Goal: Navigation & Orientation: Find specific page/section

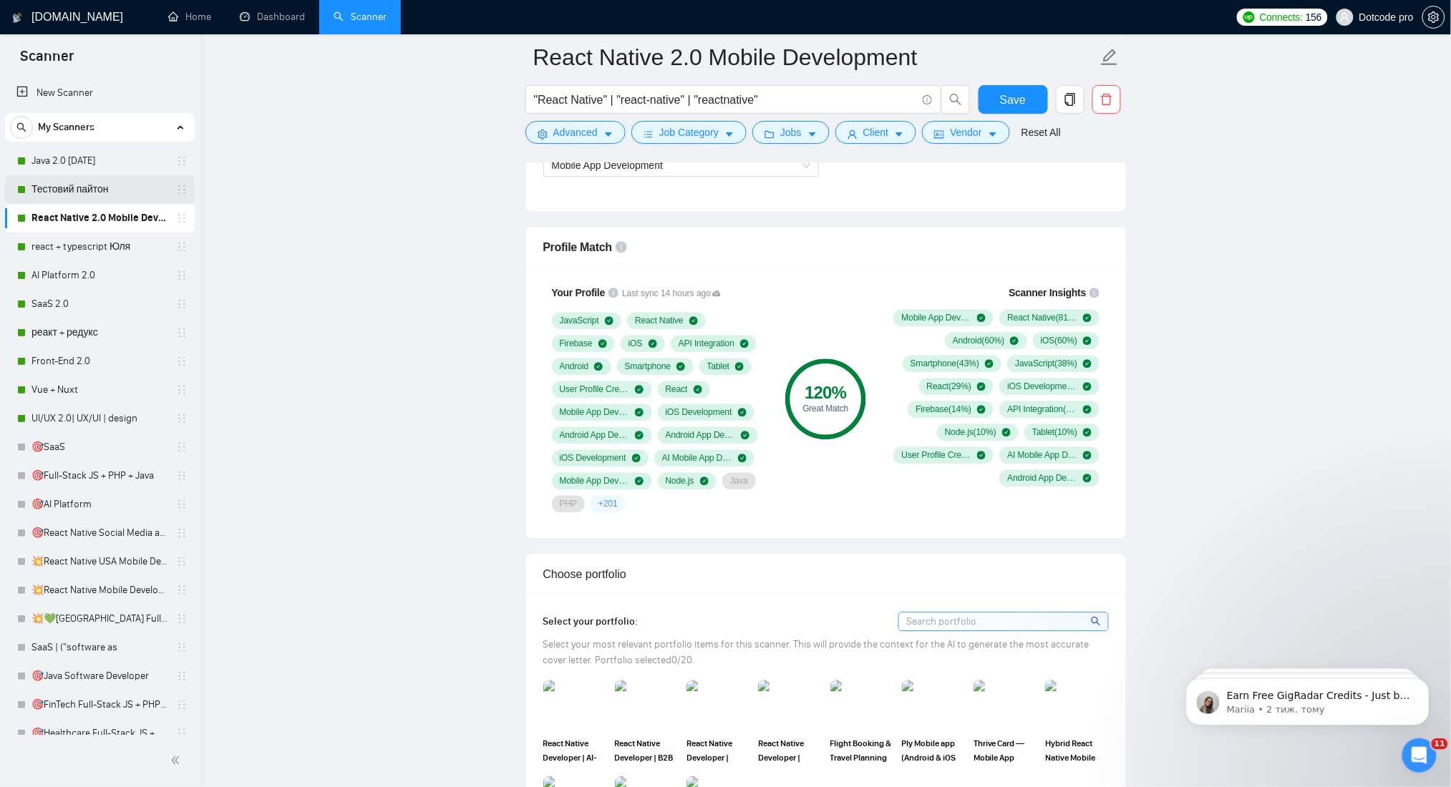
click at [75, 185] on link "Тестовий пайтон" at bounding box center [99, 189] width 136 height 29
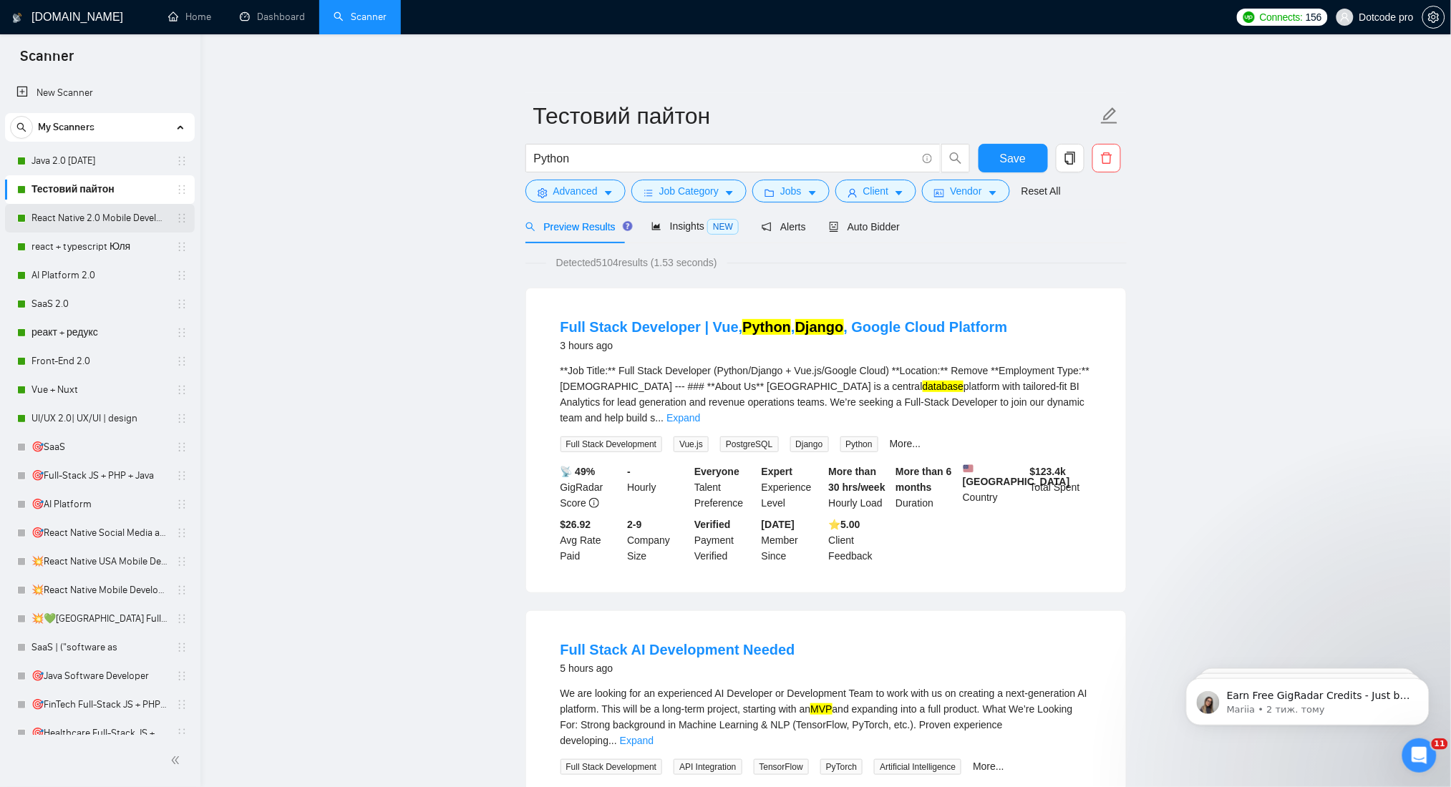
click at [96, 223] on link "React Native 2.0 Mobile Development" at bounding box center [99, 218] width 136 height 29
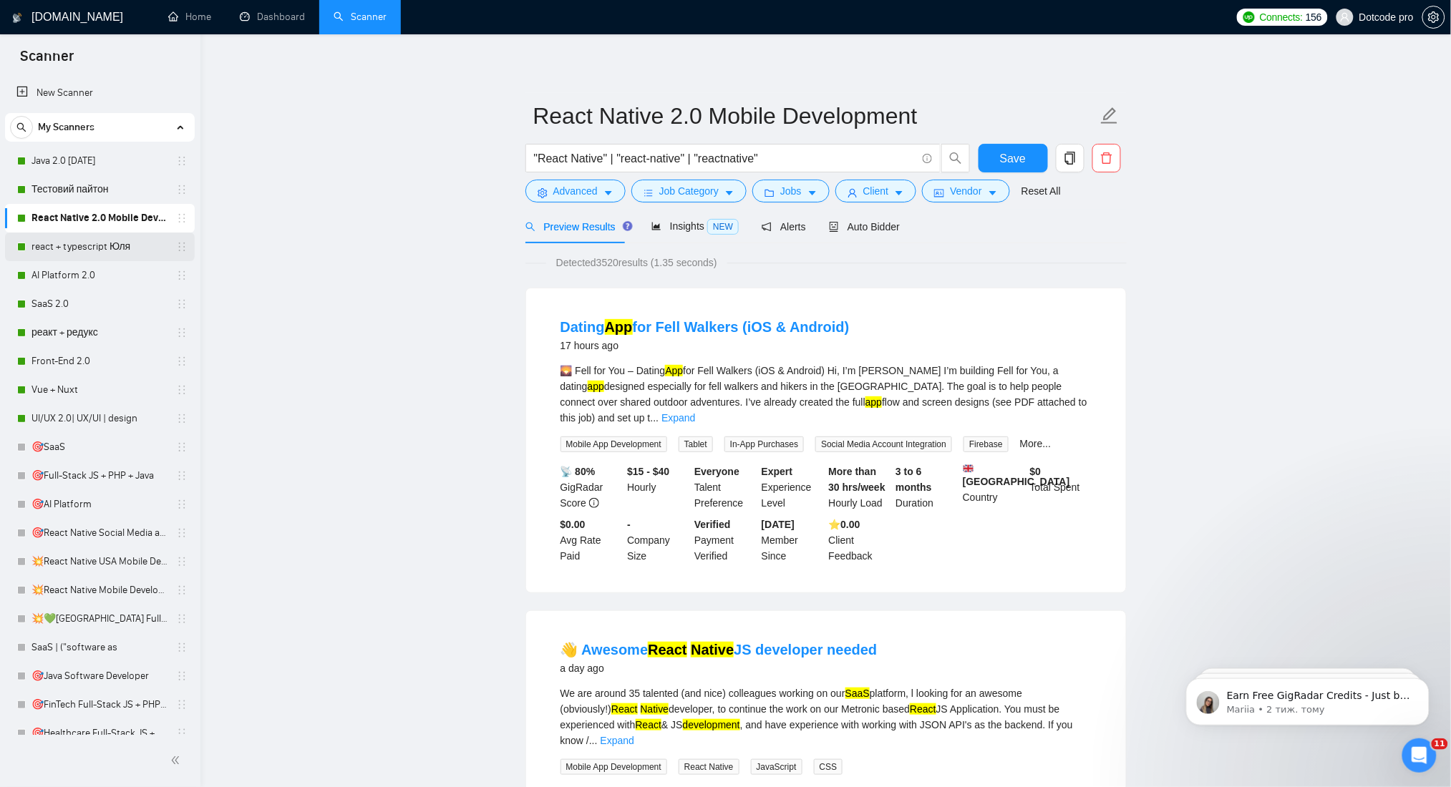
click at [60, 251] on link "react + typescript Юля" at bounding box center [99, 247] width 136 height 29
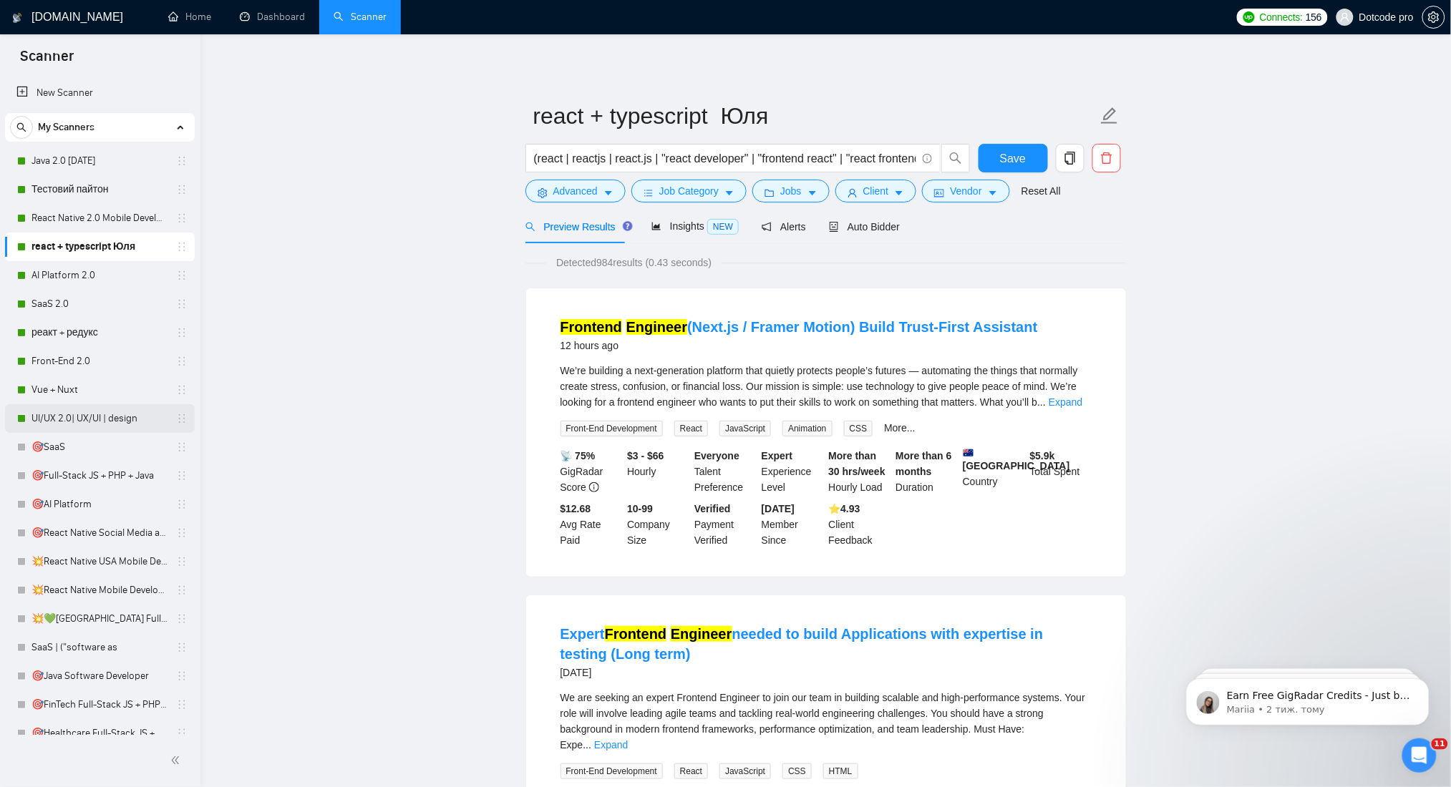
click at [108, 419] on link "UI/UX 2.0| UX/UI | design" at bounding box center [99, 418] width 136 height 29
